Goal: Information Seeking & Learning: Understand process/instructions

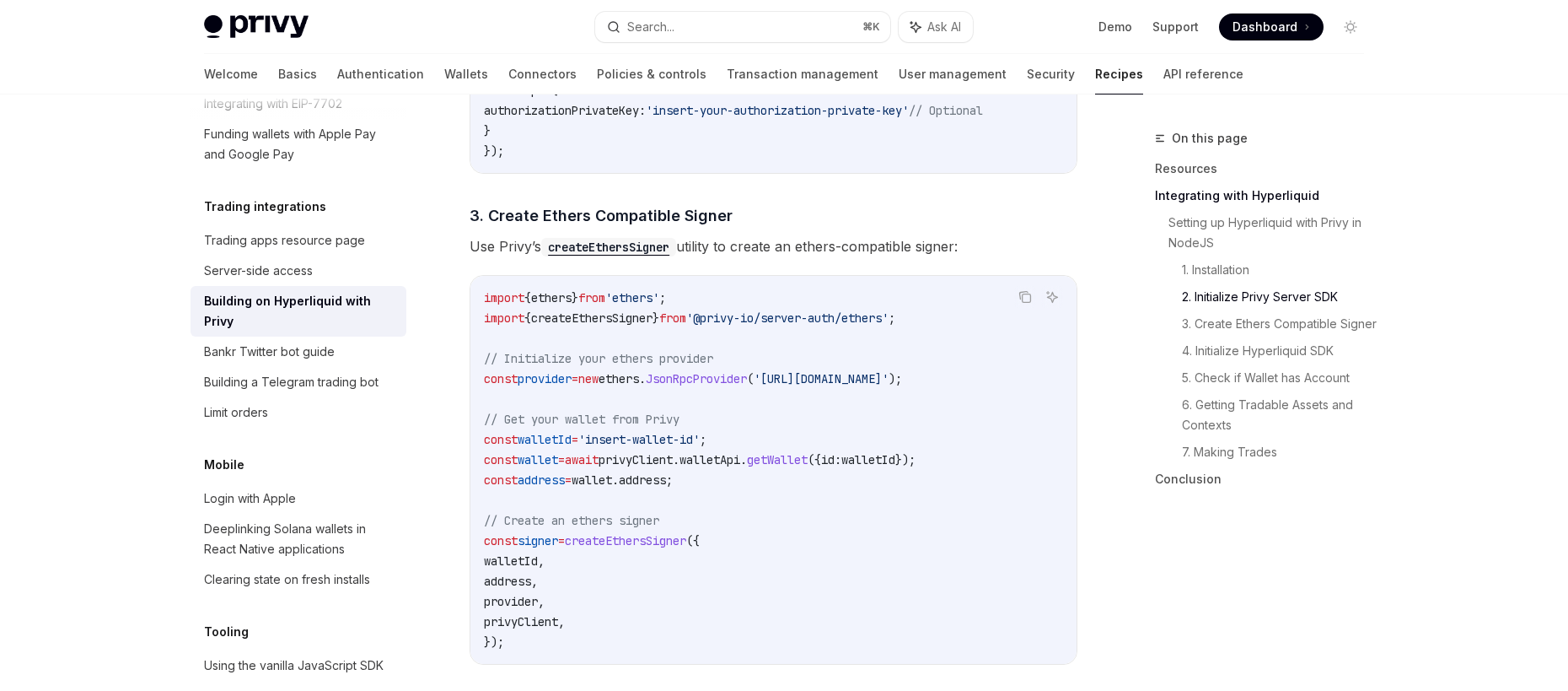
scroll to position [1194, 0]
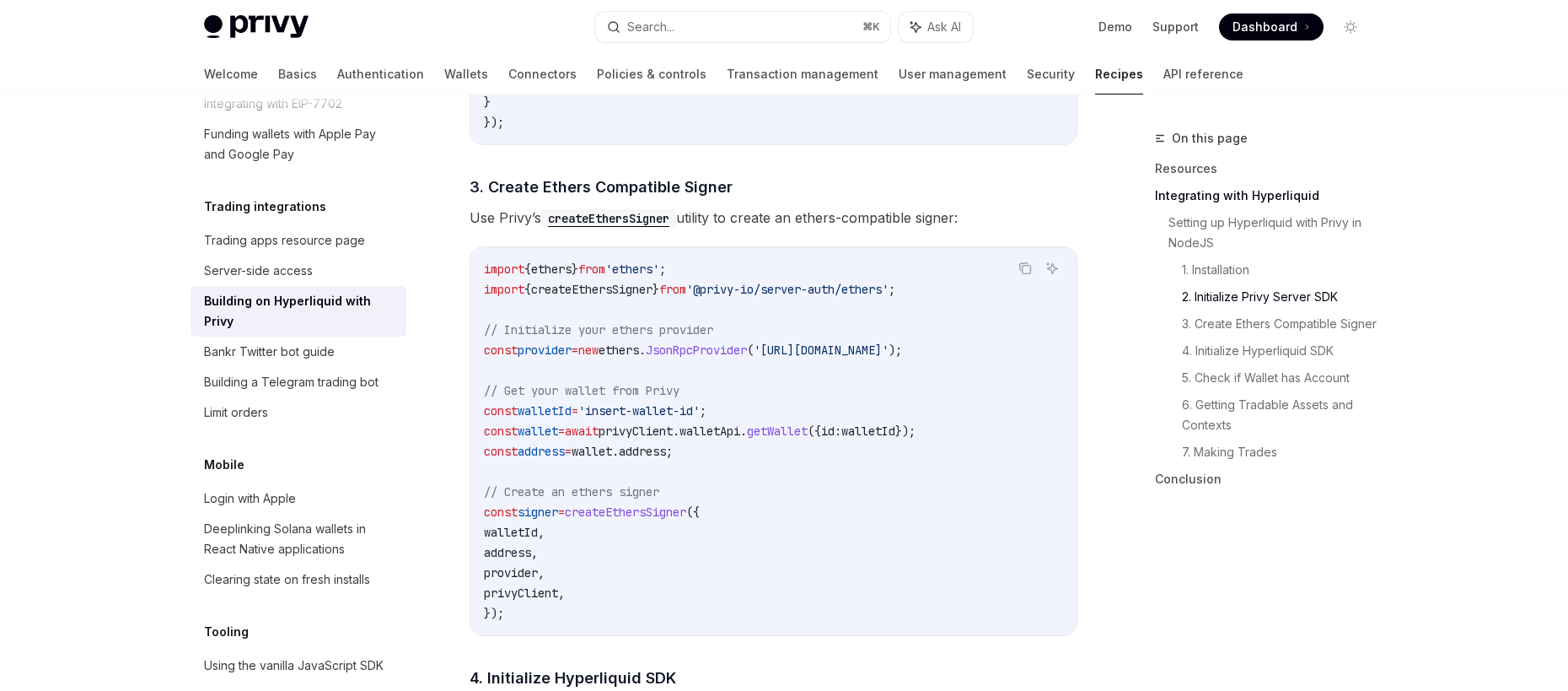
click at [1293, 32] on span "Dashboard" at bounding box center [1265, 26] width 65 height 16
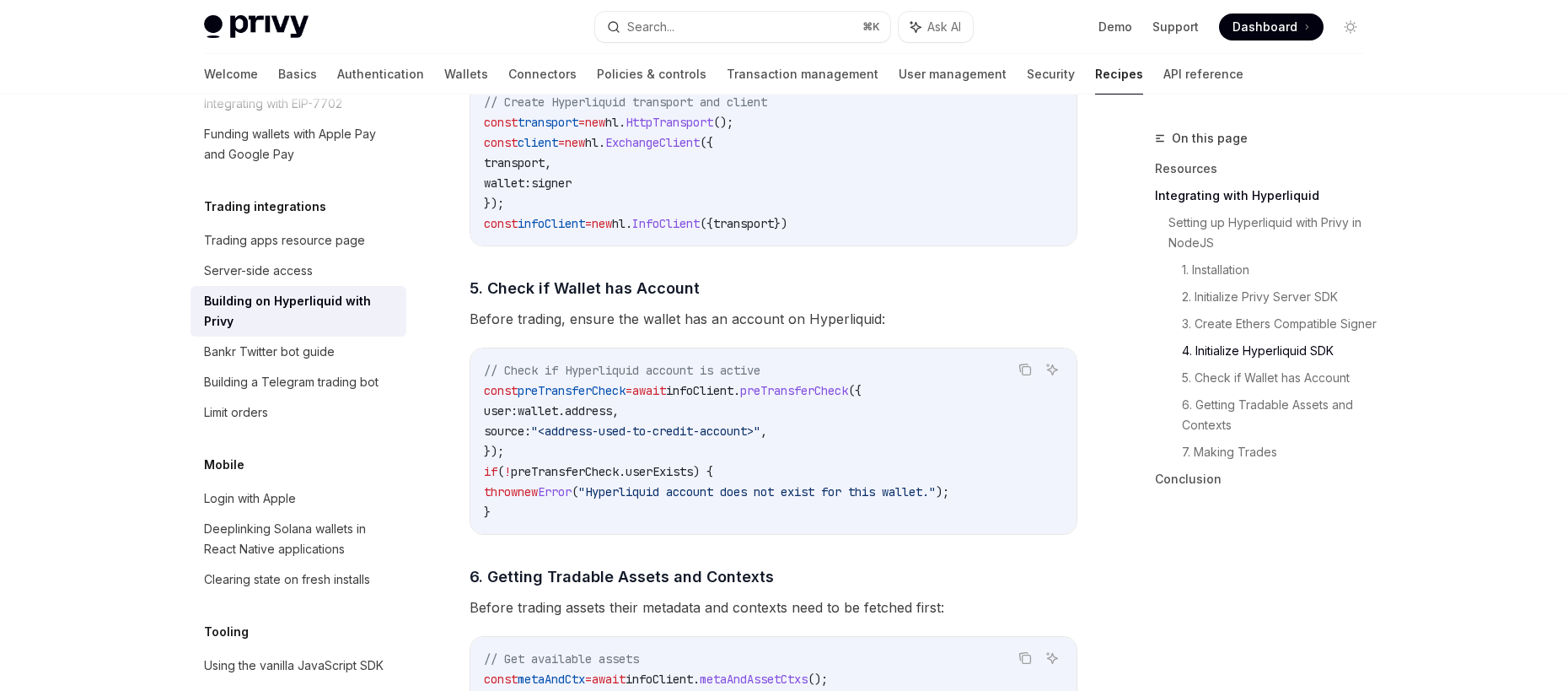
scroll to position [1846, 0]
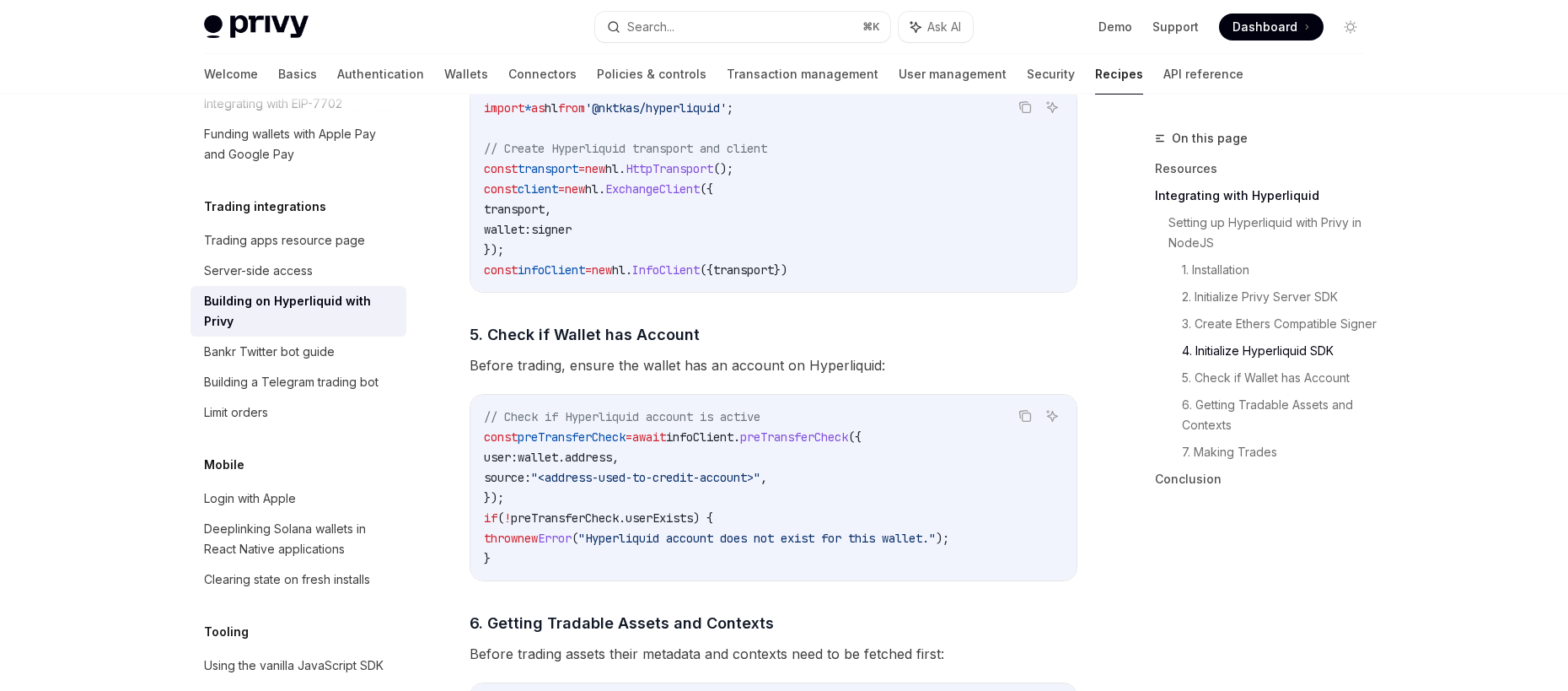
click at [734, 445] on span "infoClient" at bounding box center [700, 436] width 68 height 16
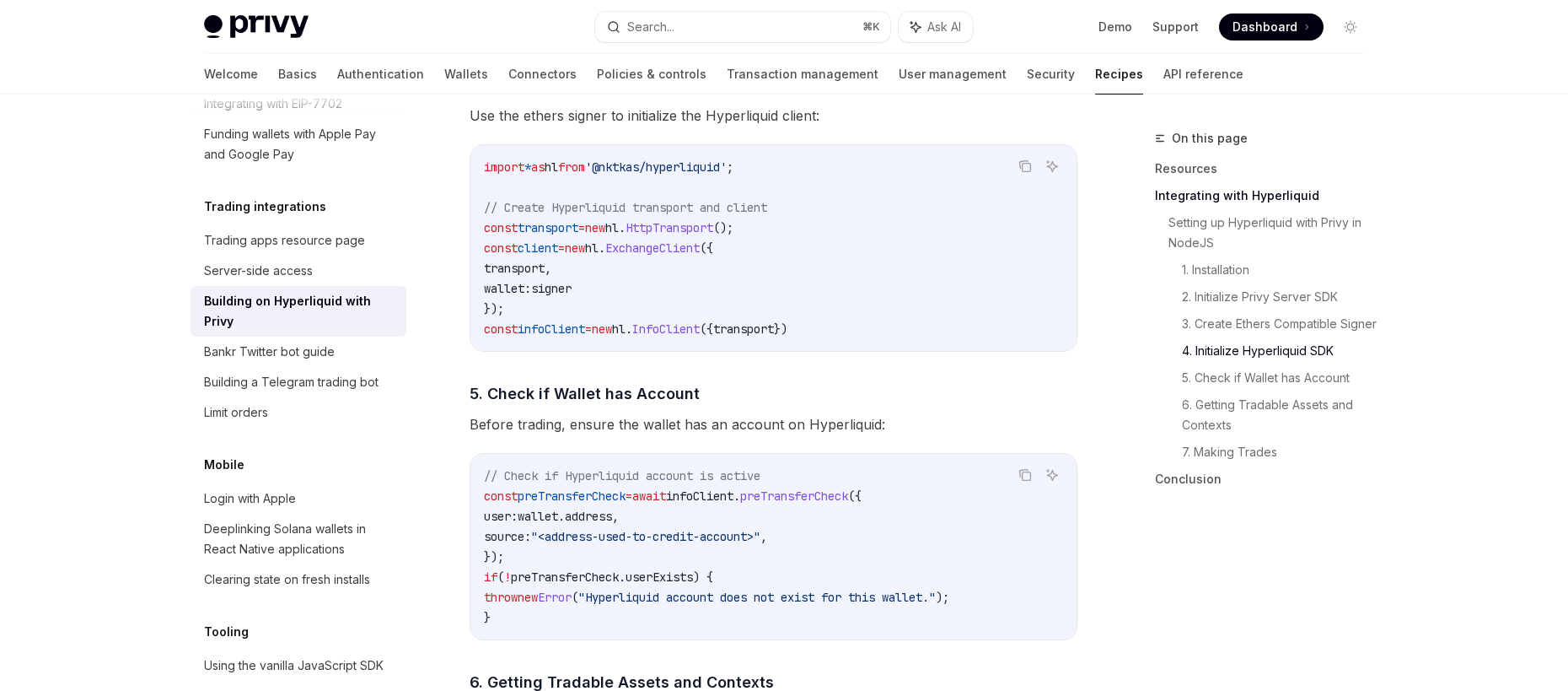
scroll to position [1700, 0]
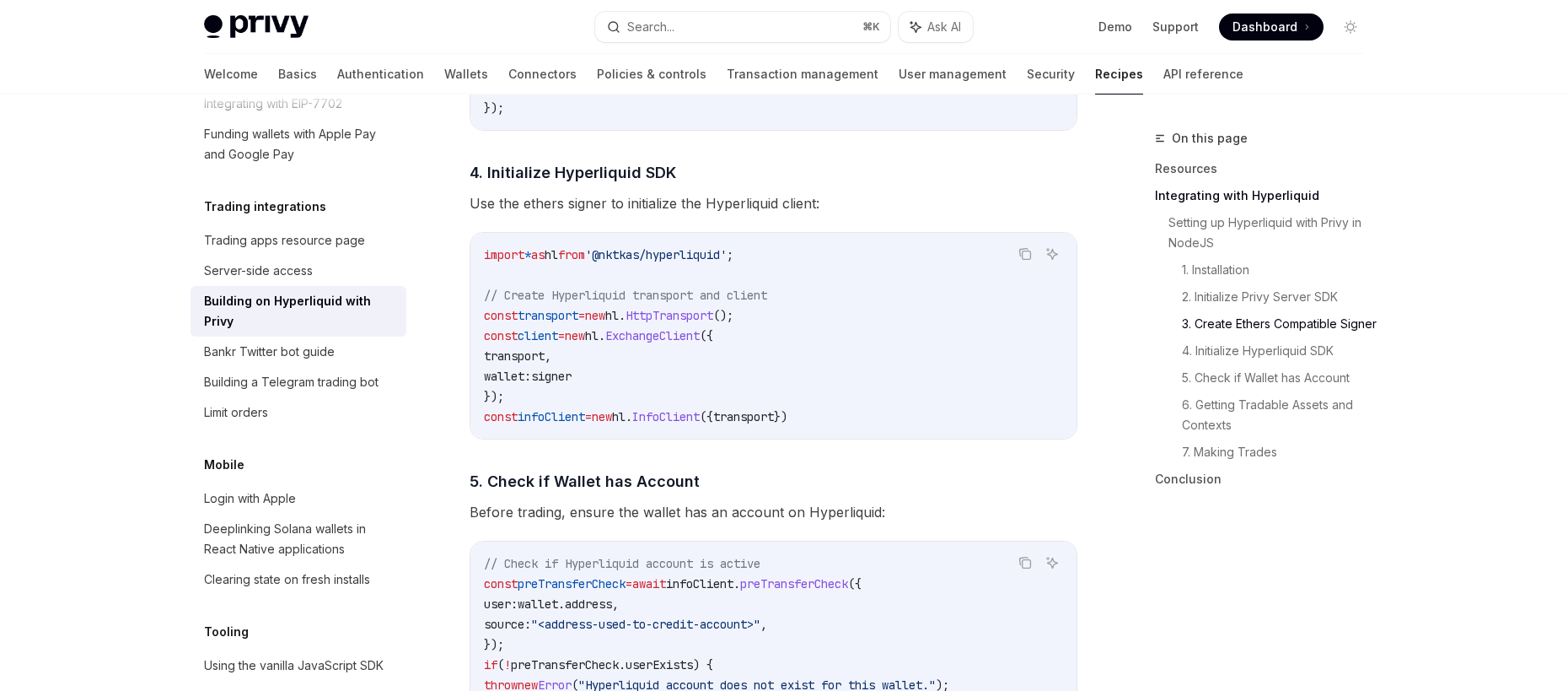
click at [774, 421] on span "transport" at bounding box center [744, 416] width 61 height 16
click at [698, 389] on code "import * as hl from '@nktkas/hyperliquid' ; // Create Hyperliquid transport and…" at bounding box center [773, 336] width 580 height 183
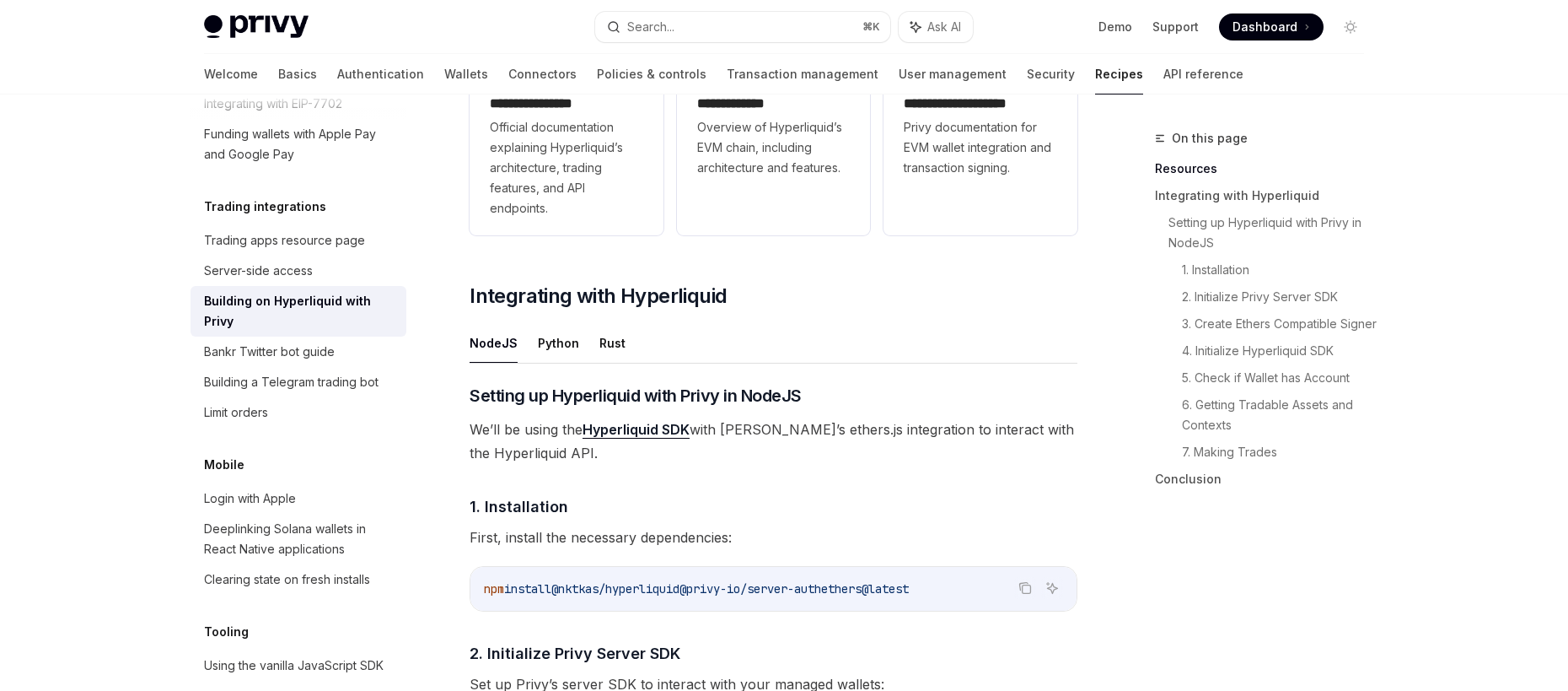
scroll to position [226, 0]
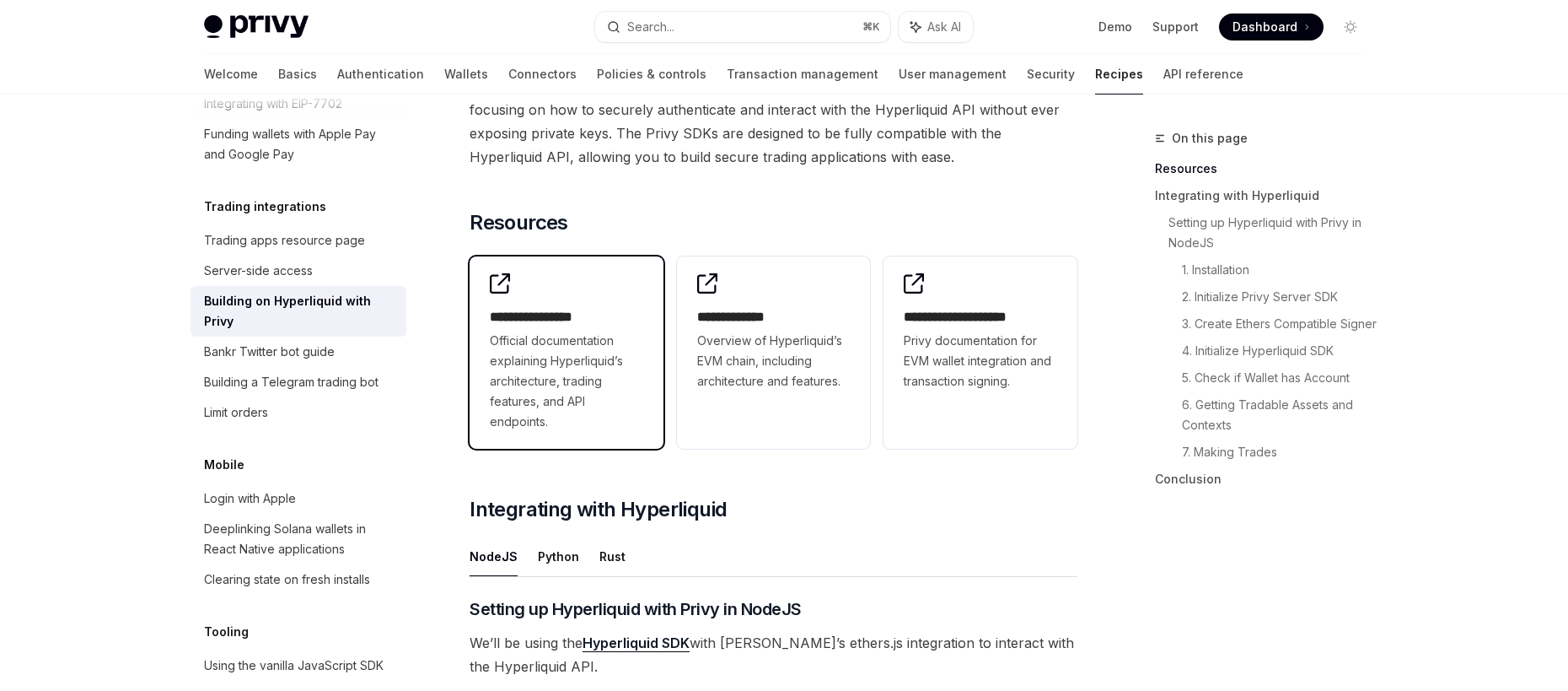
click at [579, 373] on span "Official documentation explaining Hyperliquid’s architecture, trading features,…" at bounding box center [567, 381] width 153 height 101
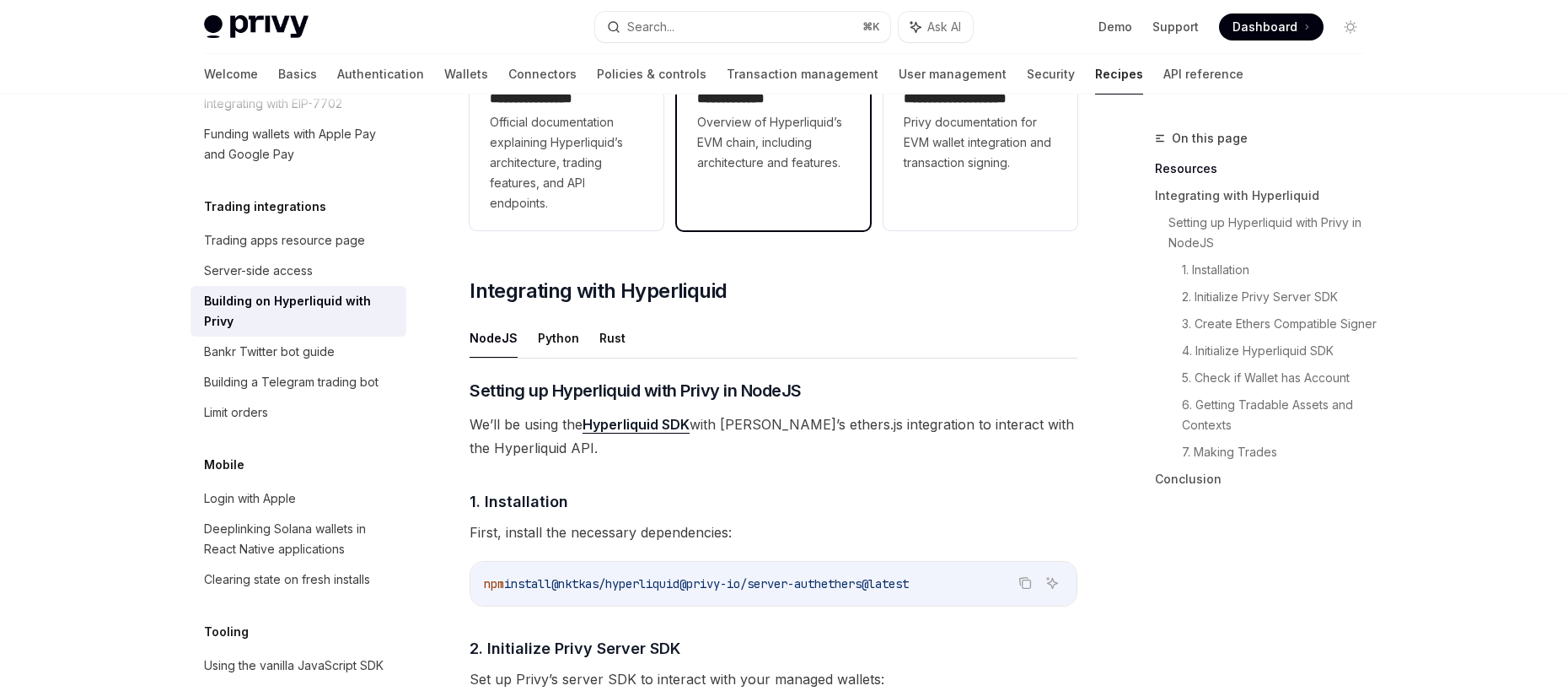
scroll to position [458, 0]
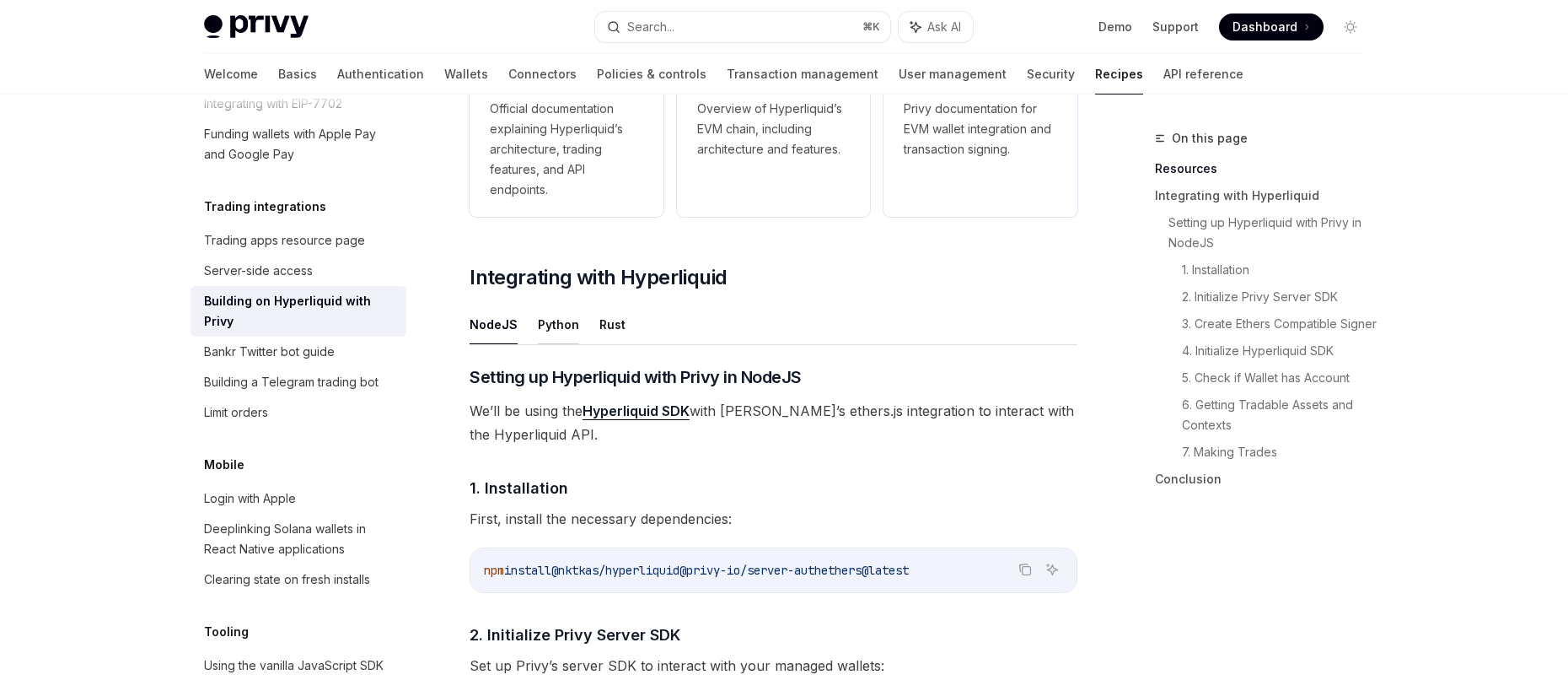
click at [561, 328] on button "Python" at bounding box center [558, 324] width 41 height 39
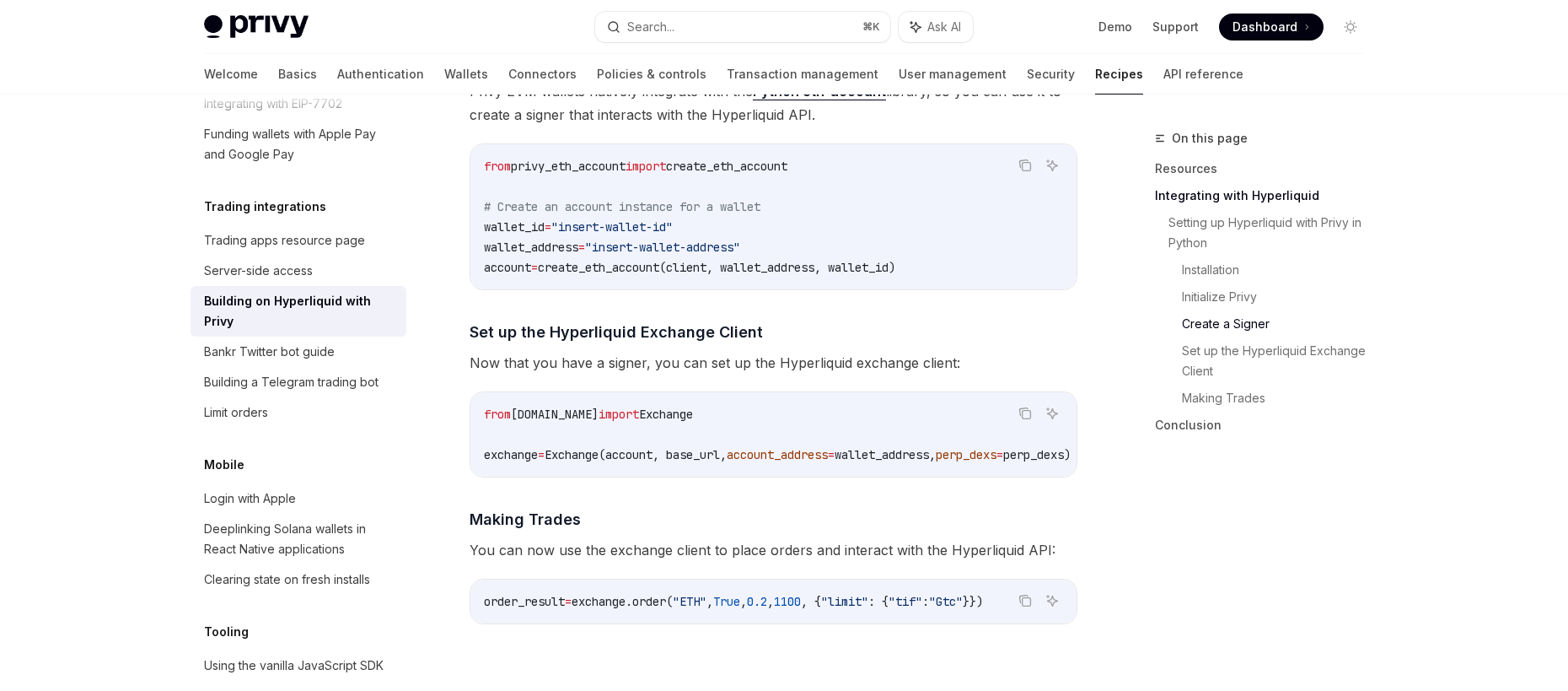
scroll to position [1481, 0]
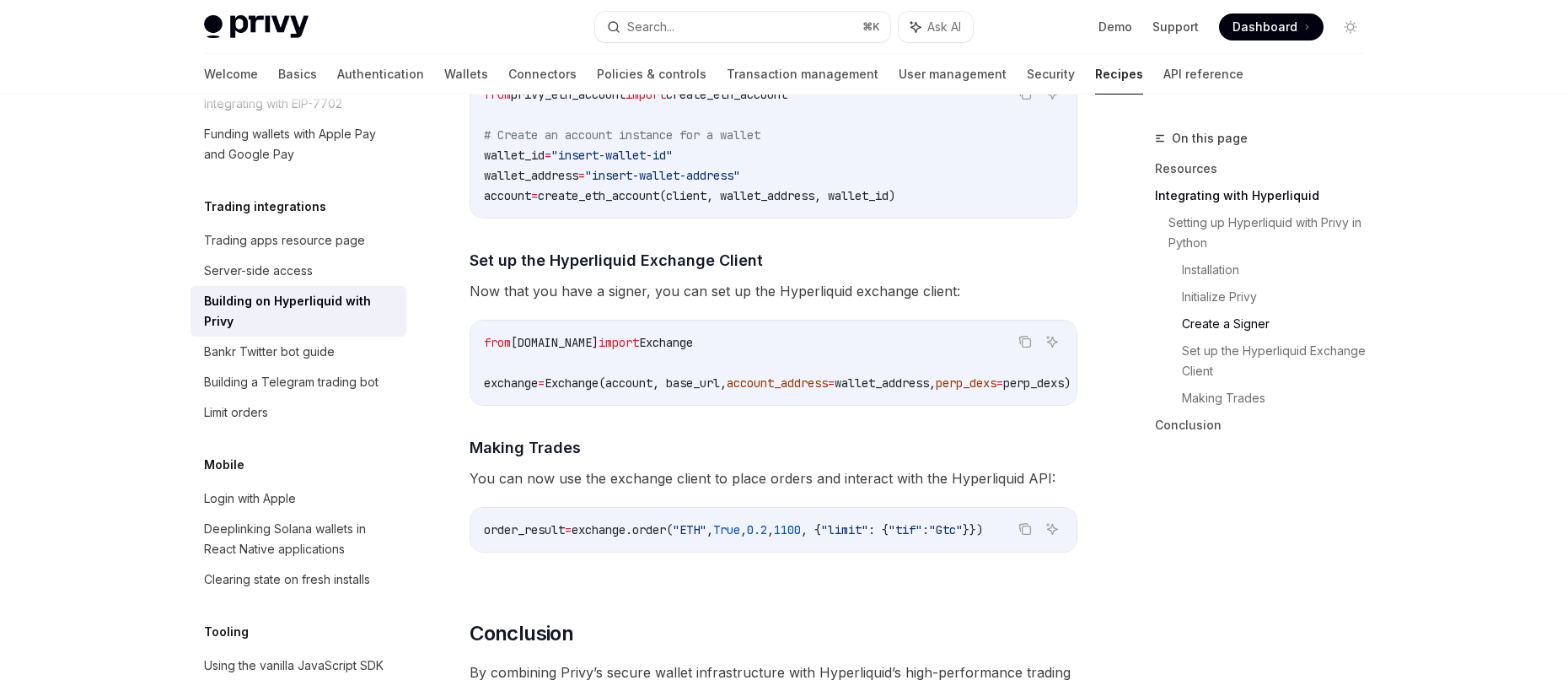
click at [704, 379] on span "Exchange(account, base_url," at bounding box center [636, 382] width 183 height 16
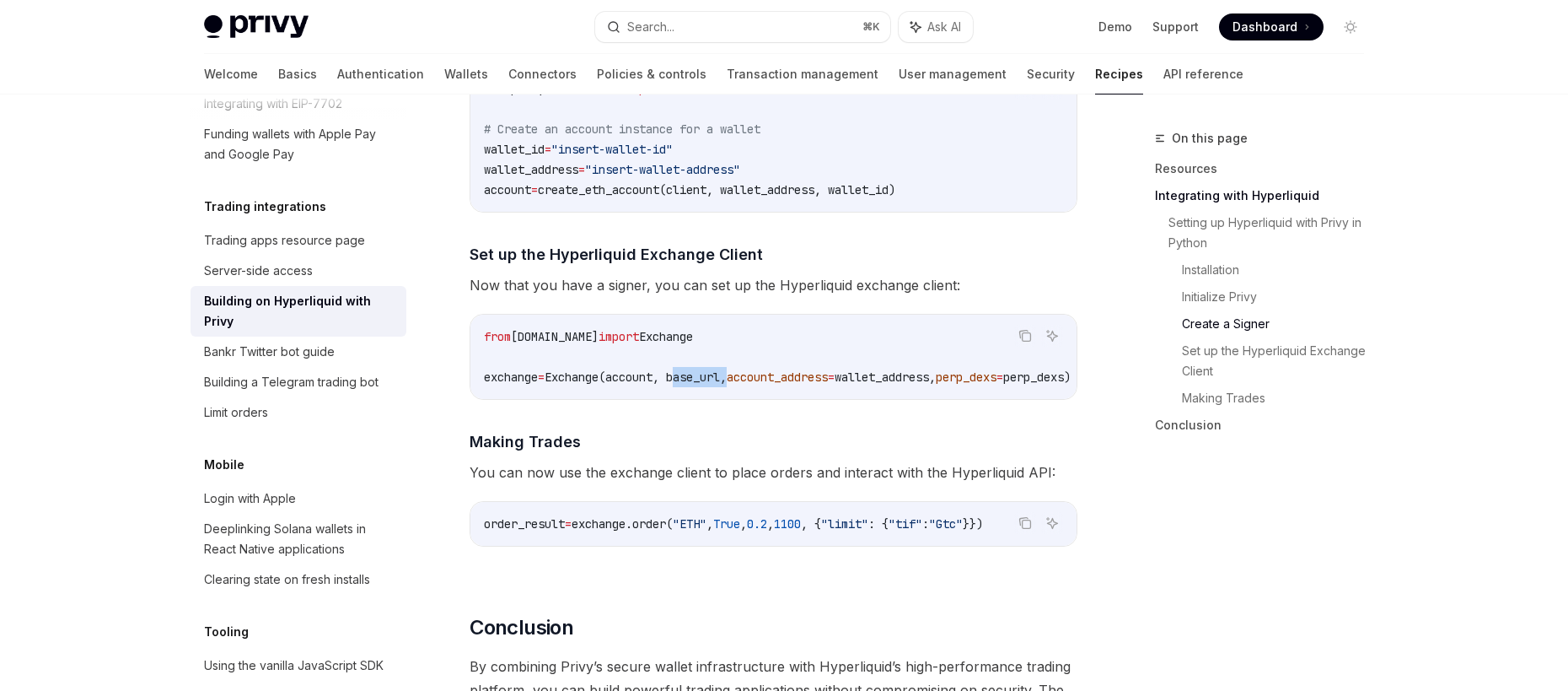
click at [1287, 27] on span "Dashboard" at bounding box center [1265, 26] width 65 height 16
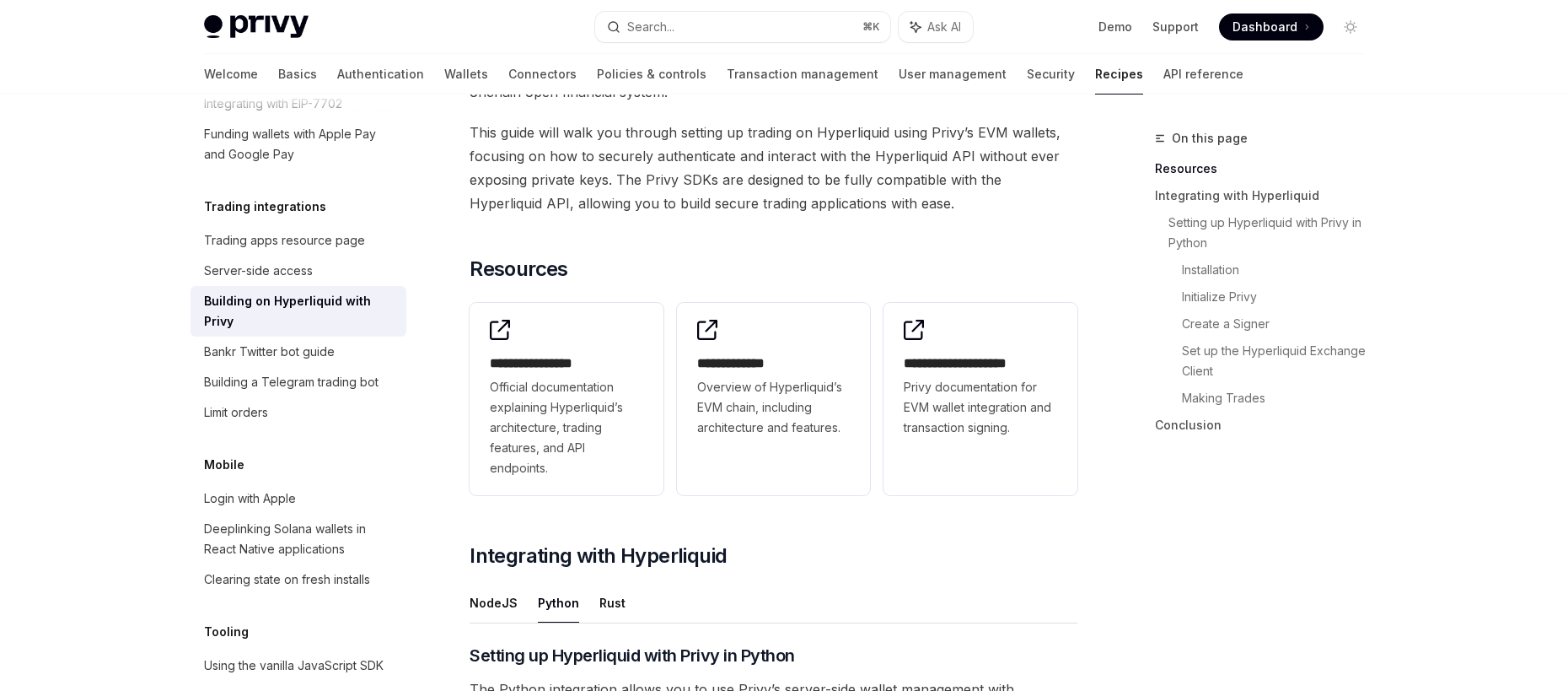
scroll to position [0, 0]
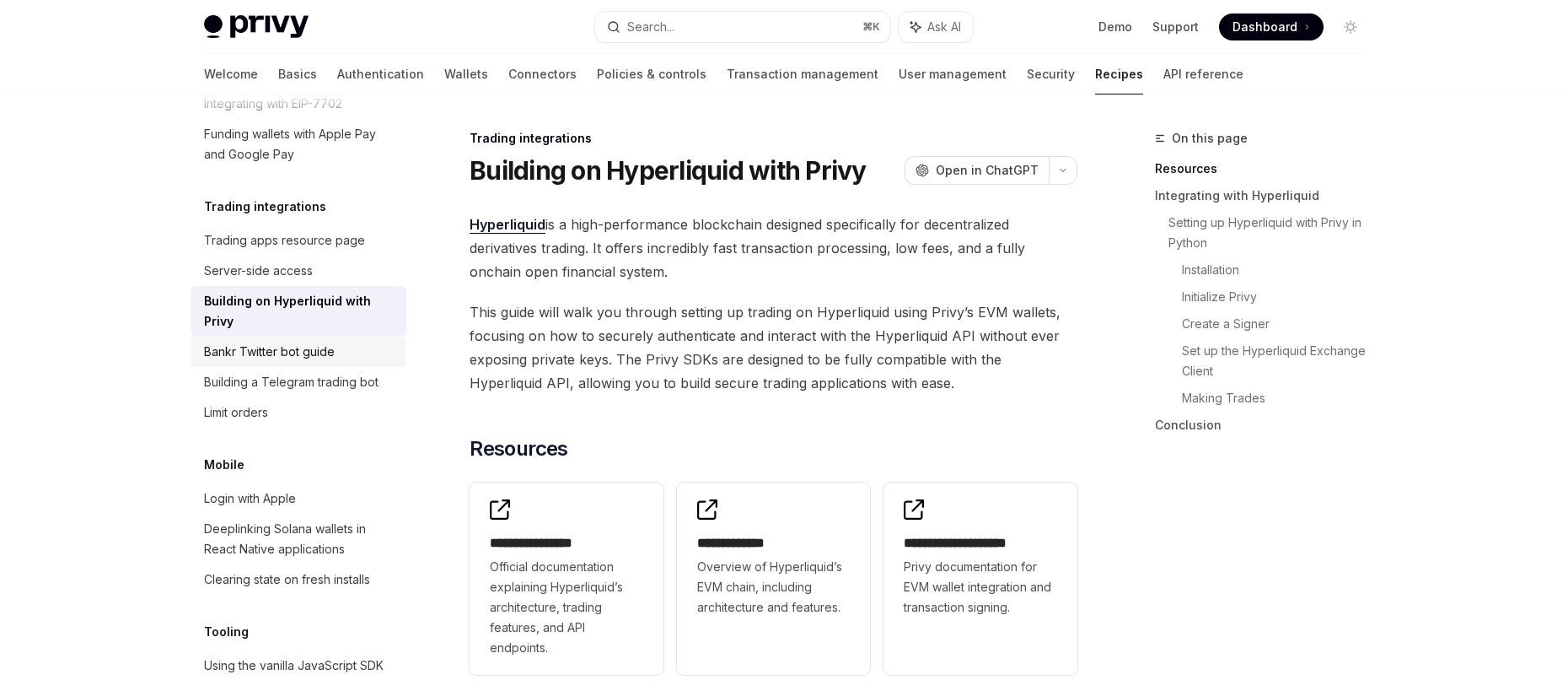
click at [283, 367] on link "Bankr Twitter bot guide" at bounding box center [298, 351] width 216 height 30
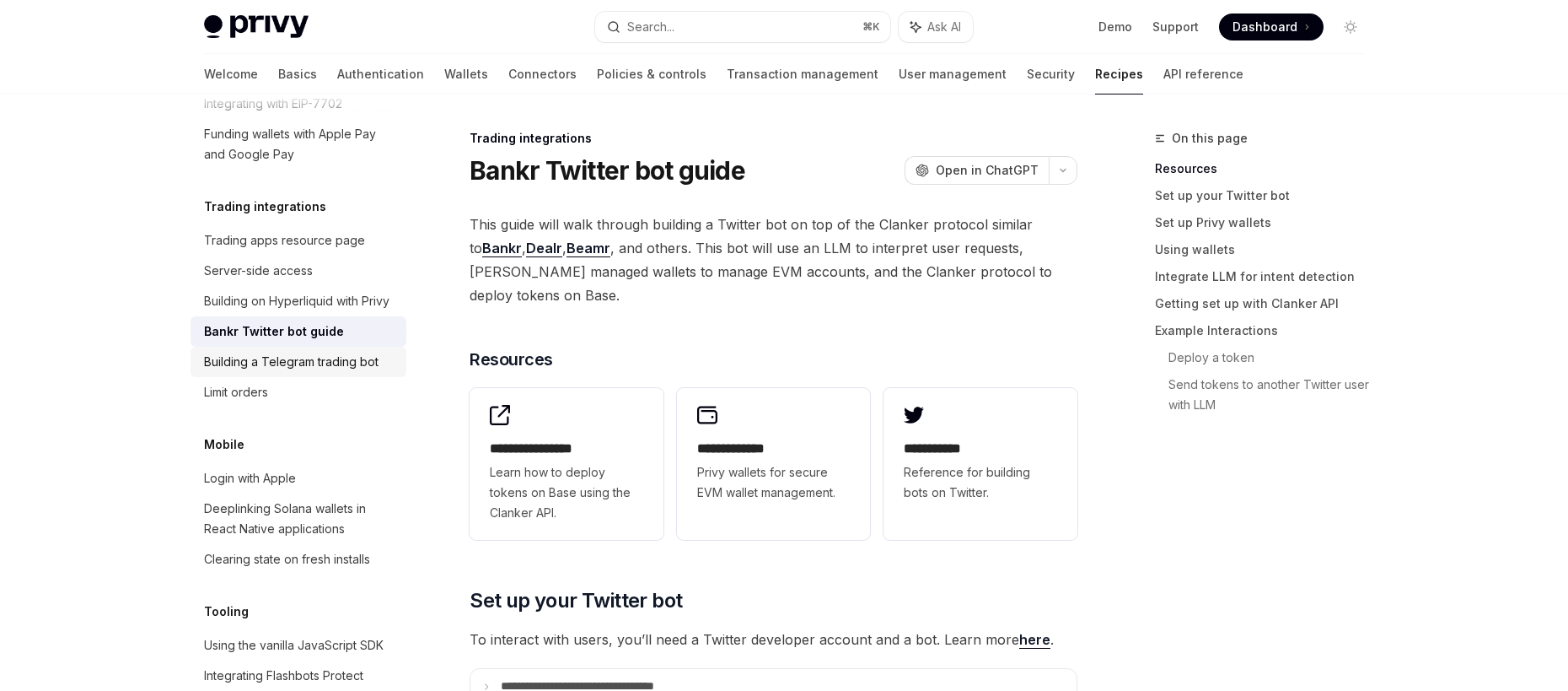
click at [287, 372] on div "Building a Telegram trading bot" at bounding box center [291, 361] width 174 height 20
type textarea "*"
